Goal: Complete application form

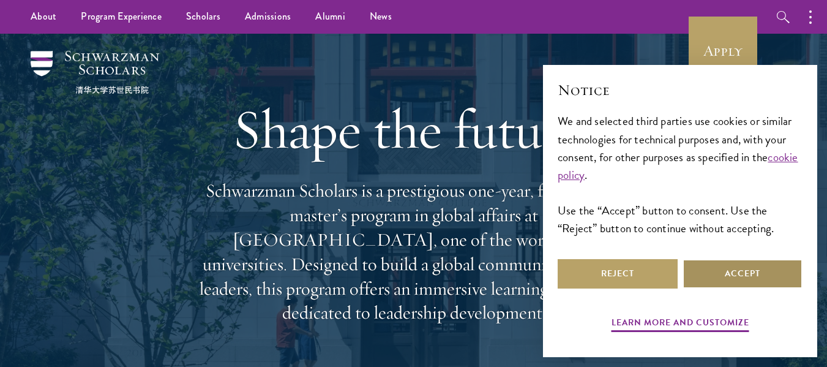
click at [719, 267] on button "Accept" at bounding box center [743, 273] width 120 height 29
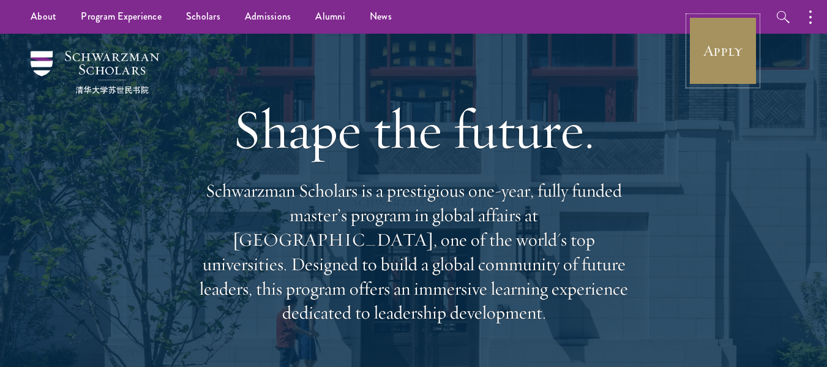
click at [719, 54] on link "Apply" at bounding box center [723, 51] width 69 height 69
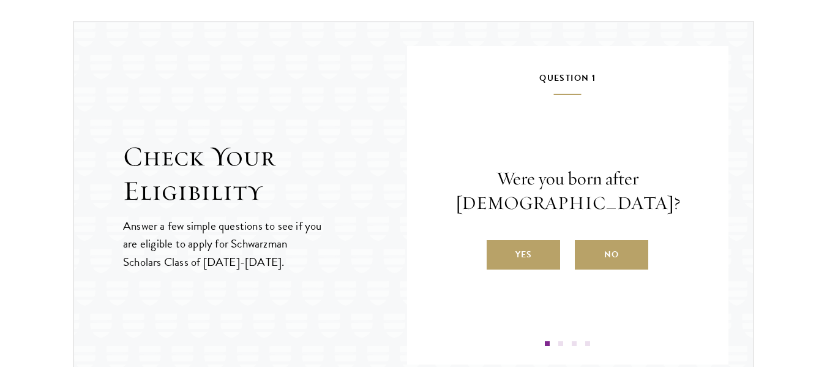
scroll to position [1294, 0]
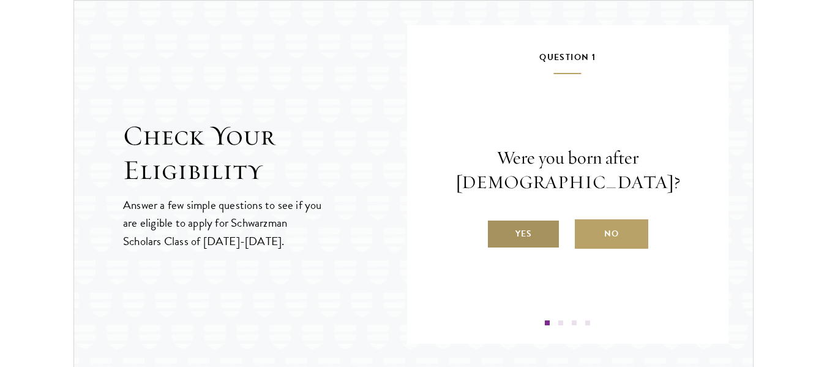
click at [527, 226] on label "Yes" at bounding box center [523, 233] width 73 height 29
click at [498, 226] on input "Yes" at bounding box center [492, 225] width 11 height 11
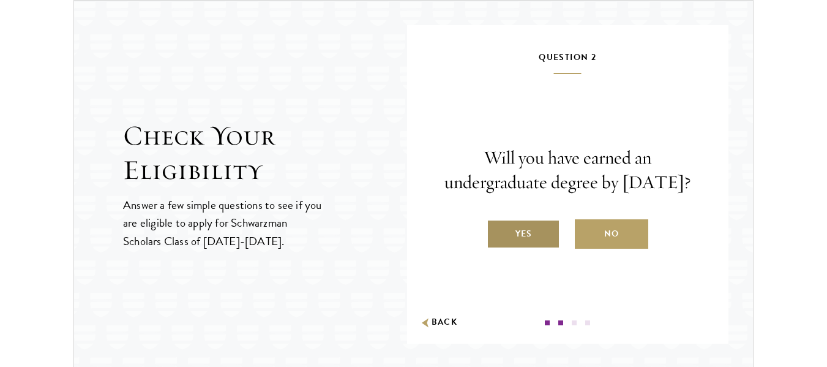
click at [532, 244] on label "Yes" at bounding box center [523, 233] width 73 height 29
click at [498, 231] on input "Yes" at bounding box center [492, 225] width 11 height 11
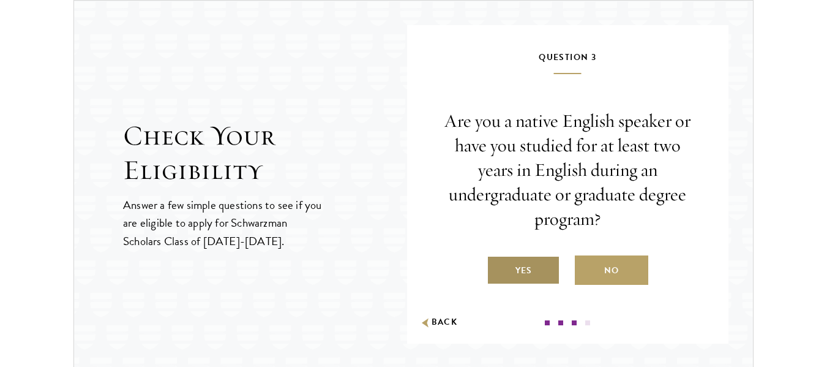
click at [525, 267] on label "Yes" at bounding box center [523, 269] width 73 height 29
click at [498, 267] on input "Yes" at bounding box center [492, 262] width 11 height 11
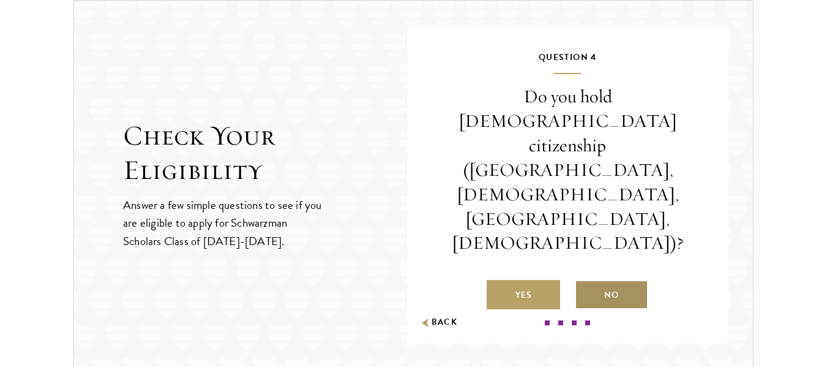
click at [614, 280] on label "No" at bounding box center [611, 294] width 73 height 29
click at [586, 282] on input "No" at bounding box center [580, 287] width 11 height 11
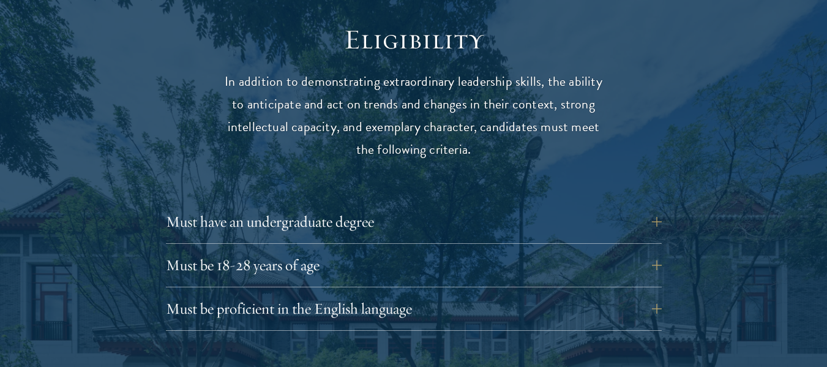
scroll to position [1592, 0]
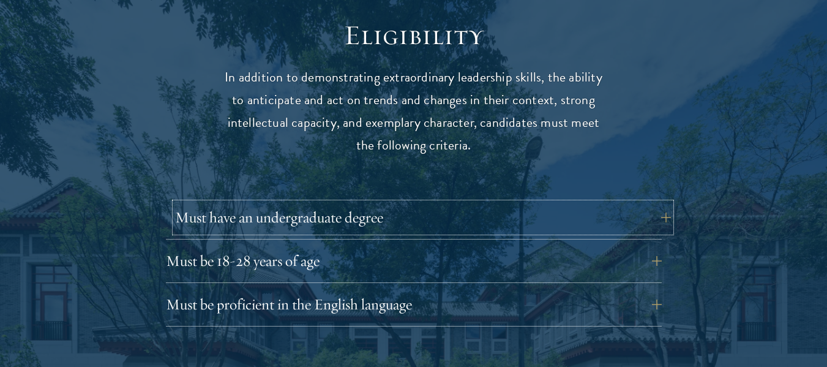
click at [430, 203] on button "Must have an undergraduate degree" at bounding box center [423, 217] width 496 height 29
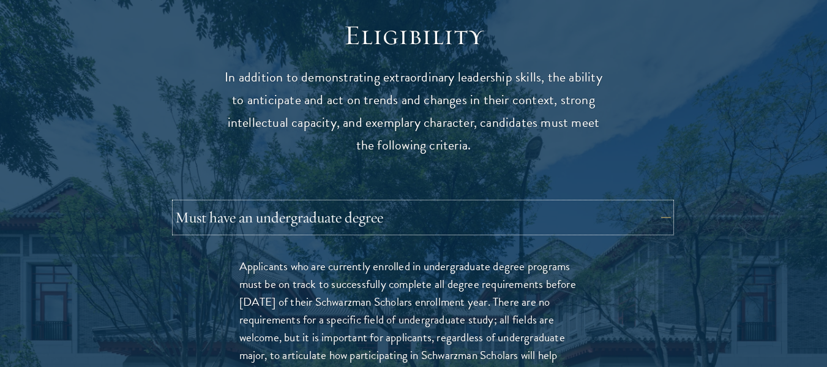
scroll to position [1653, 0]
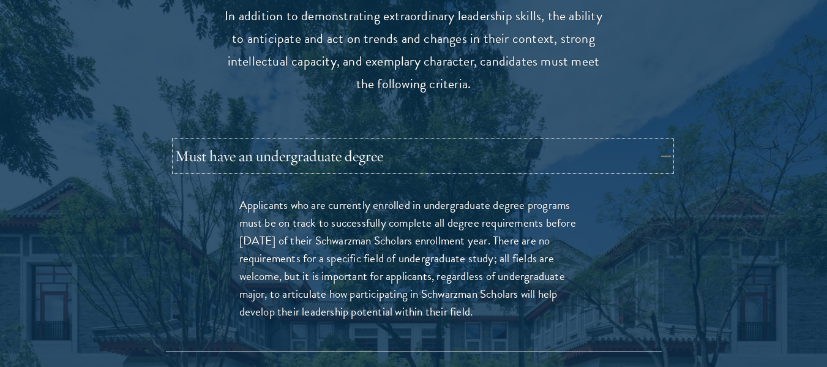
click at [457, 141] on button "Must have an undergraduate degree" at bounding box center [423, 155] width 496 height 29
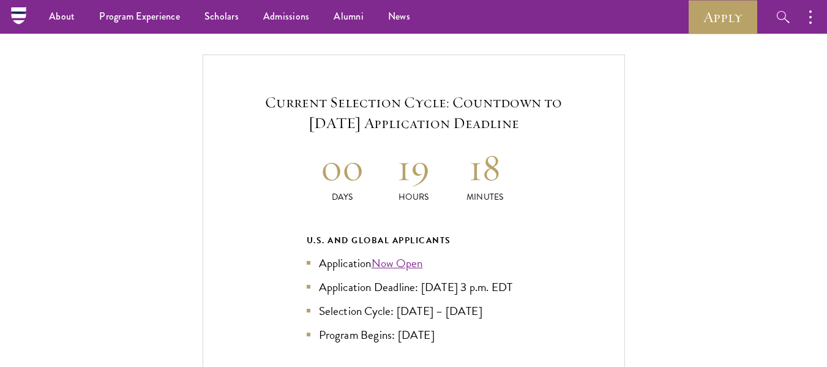
scroll to position [2510, 0]
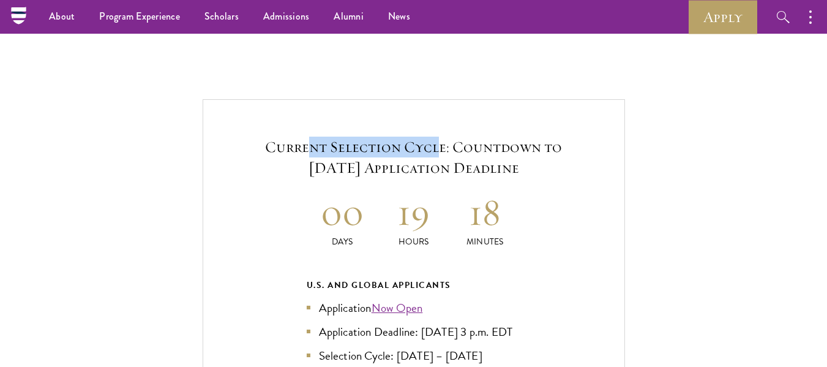
drag, startPoint x: 313, startPoint y: 122, endPoint x: 438, endPoint y: 120, distance: 124.9
click at [438, 137] on h5 "Current Selection Cycle: Countdown to [DATE] Application Deadline" at bounding box center [414, 158] width 348 height 42
click at [355, 138] on h5 "Current Selection Cycle: Countdown to [DATE] Application Deadline" at bounding box center [414, 158] width 348 height 42
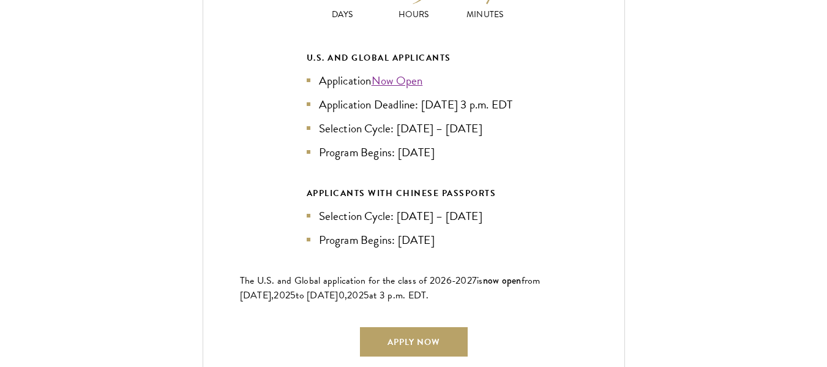
scroll to position [2755, 0]
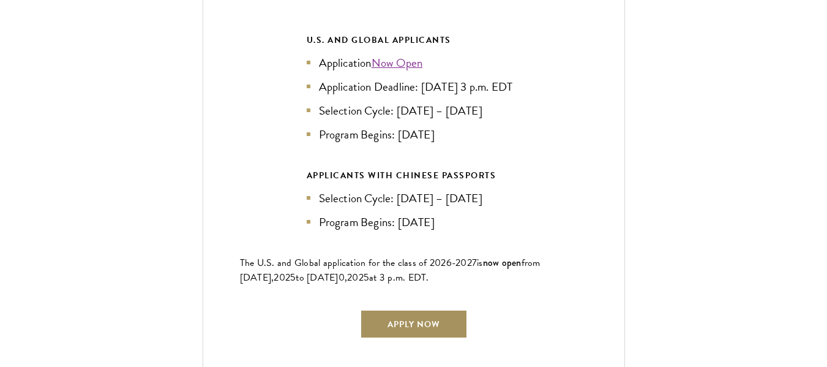
click at [435, 328] on link "Apply Now" at bounding box center [414, 323] width 108 height 29
